Goal: Task Accomplishment & Management: Manage account settings

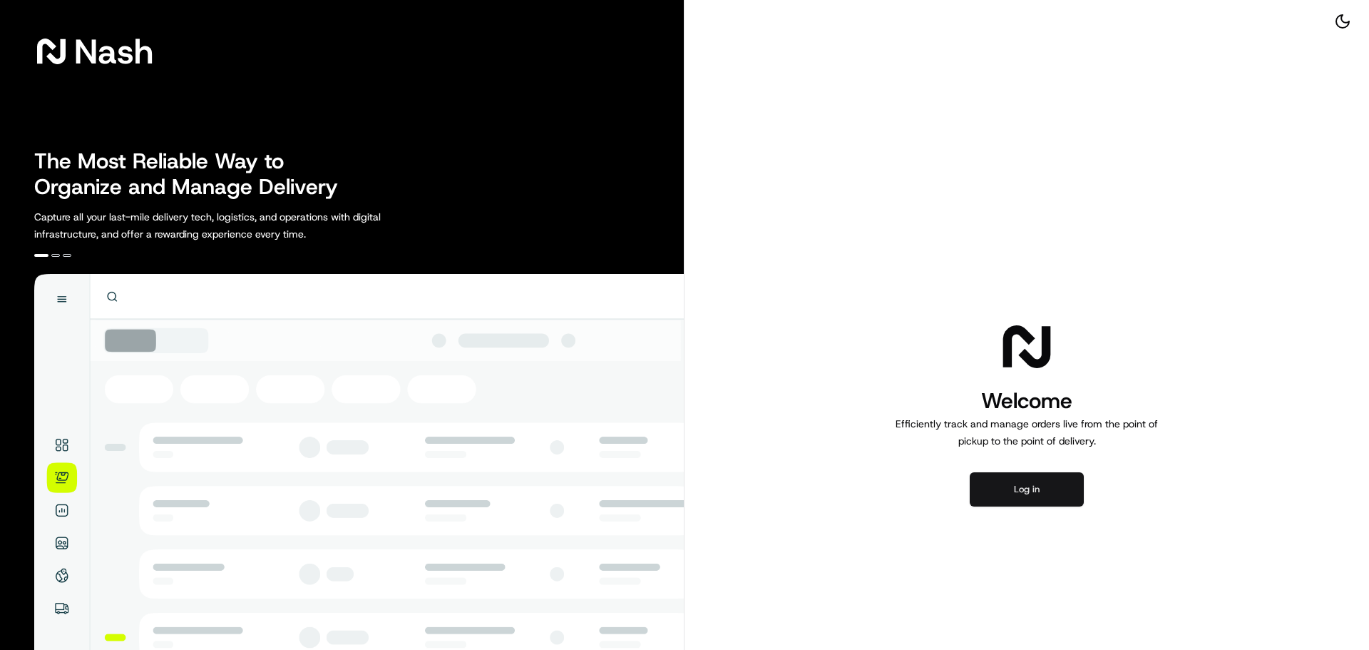
click at [1010, 486] on button "Log in" at bounding box center [1027, 489] width 114 height 34
